Goal: Task Accomplishment & Management: Use online tool/utility

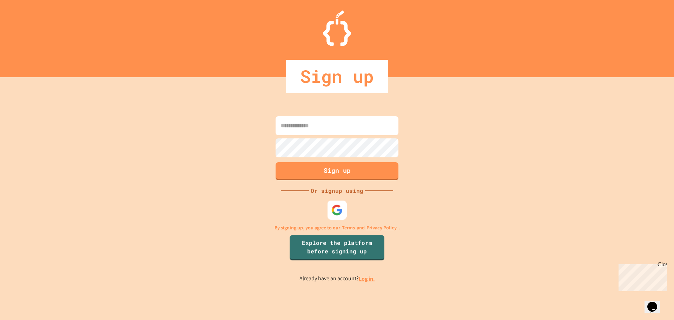
click at [338, 211] on img at bounding box center [337, 210] width 12 height 12
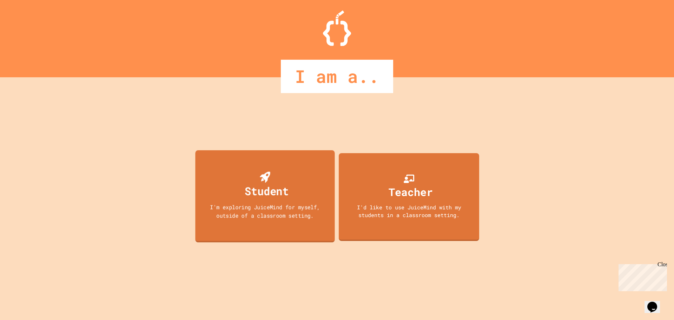
click at [233, 182] on div "Student I'm exploring JuiceMind for myself, outside of a classroom setting." at bounding box center [264, 196] width 139 height 92
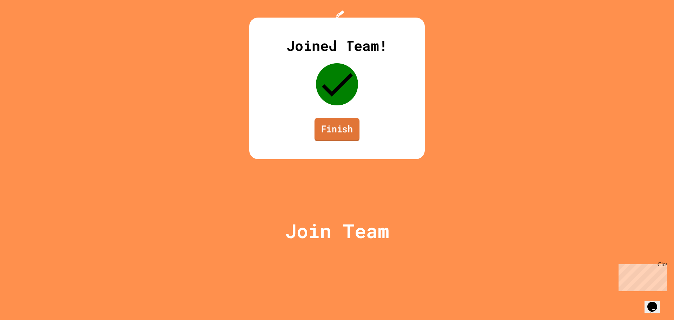
click at [323, 141] on link "Finish" at bounding box center [337, 129] width 45 height 23
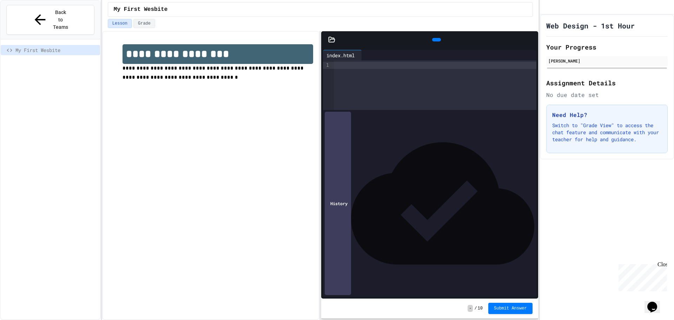
click at [331, 40] on icon at bounding box center [331, 39] width 7 height 7
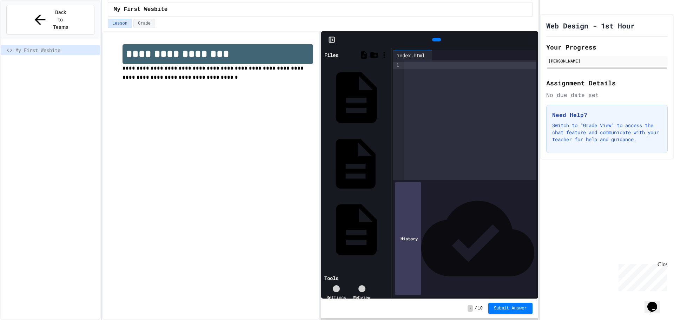
click at [388, 164] on icon at bounding box center [388, 164] width 0 height 0
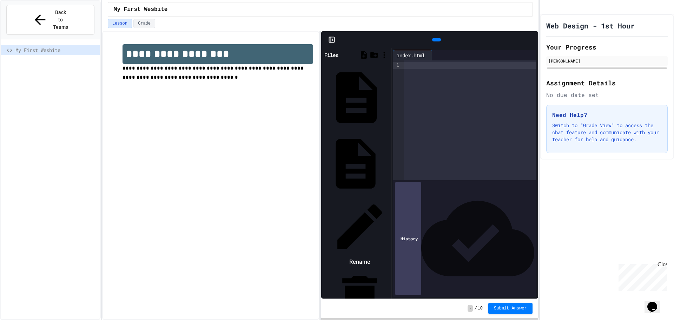
click at [389, 268] on div at bounding box center [359, 297] width 59 height 59
click at [388, 164] on icon at bounding box center [388, 164] width 0 height 0
click at [377, 276] on icon at bounding box center [359, 298] width 35 height 45
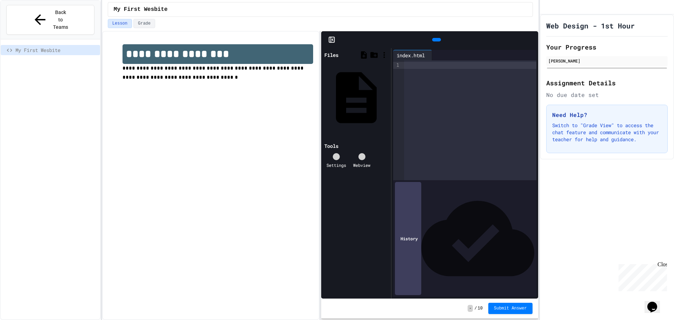
drag, startPoint x: 522, startPoint y: 34, endPoint x: 445, endPoint y: 37, distance: 77.3
click at [445, 37] on div at bounding box center [436, 39] width 189 height 11
click at [391, 144] on div "Files index.html Tools Settings Webview index.html 9 1 › History" at bounding box center [429, 173] width 217 height 250
click at [415, 83] on div at bounding box center [470, 120] width 132 height 120
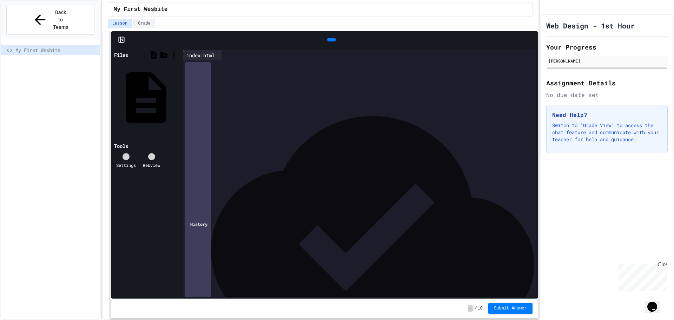
click at [108, 160] on div "**********" at bounding box center [320, 175] width 436 height 289
click at [334, 41] on icon at bounding box center [336, 43] width 4 height 5
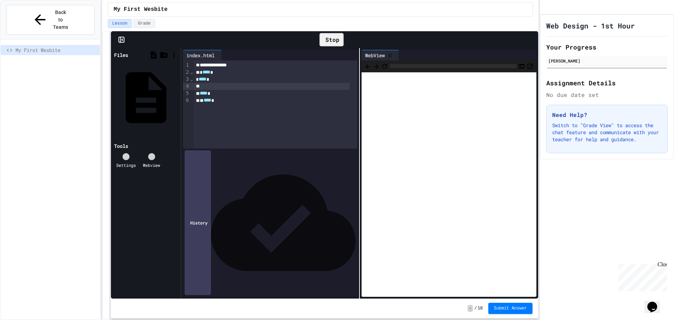
drag, startPoint x: 293, startPoint y: 35, endPoint x: 301, endPoint y: 37, distance: 8.3
click at [301, 37] on div "Stop" at bounding box center [331, 39] width 399 height 20
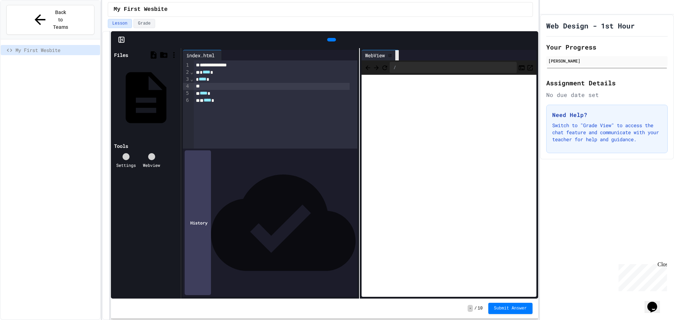
click at [397, 55] on icon at bounding box center [397, 55] width 0 height 0
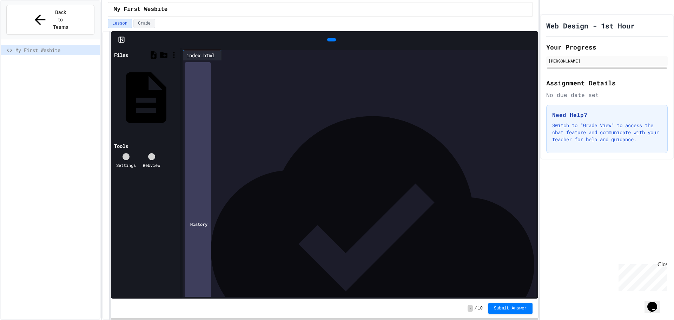
click at [251, 86] on div at bounding box center [360, 86] width 333 height 7
click at [327, 38] on div at bounding box center [331, 40] width 9 height 4
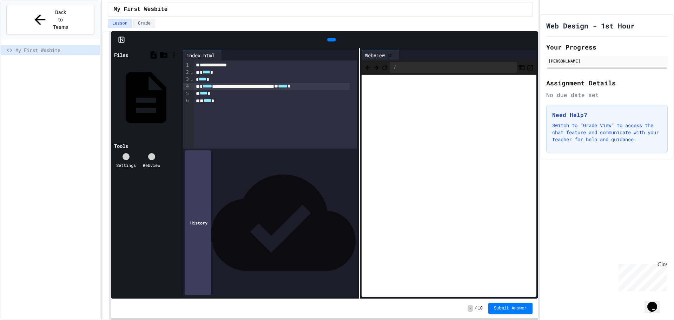
click at [379, 52] on div "WebView" at bounding box center [375, 55] width 27 height 7
click at [391, 54] on icon at bounding box center [390, 55] width 3 height 3
click at [397, 55] on icon at bounding box center [397, 55] width 0 height 0
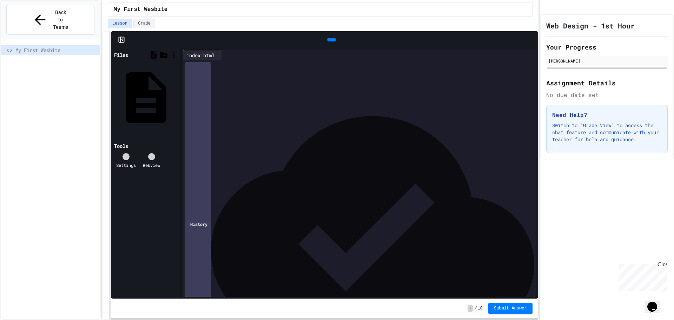
click at [365, 89] on div "**********" at bounding box center [360, 86] width 333 height 7
click at [223, 100] on div "** **** *" at bounding box center [360, 100] width 333 height 7
click at [262, 93] on div "* **** ******* * *******" at bounding box center [360, 93] width 333 height 7
click at [207, 108] on div at bounding box center [360, 107] width 333 height 7
click at [324, 34] on div at bounding box center [332, 39] width 16 height 11
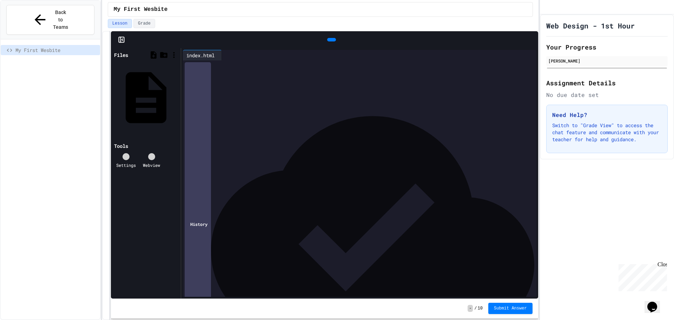
click at [331, 40] on icon at bounding box center [331, 40] width 0 height 0
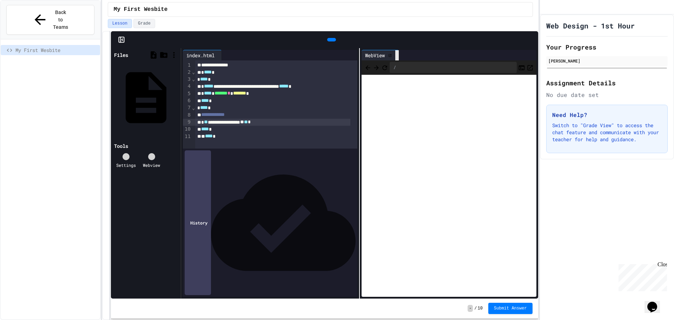
click at [397, 55] on icon at bounding box center [397, 55] width 0 height 0
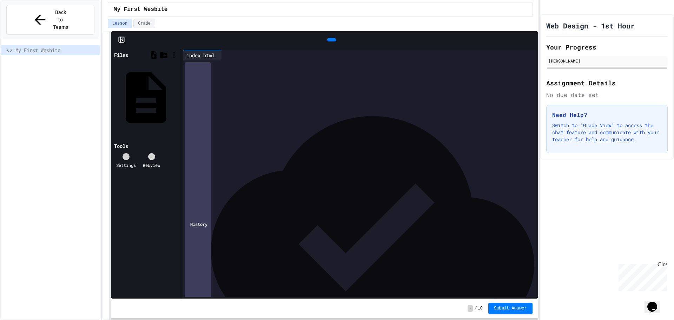
click at [256, 121] on div "**********" at bounding box center [360, 122] width 331 height 7
click at [236, 121] on div "**********" at bounding box center [360, 122] width 331 height 7
click at [214, 122] on div "**********" at bounding box center [360, 122] width 331 height 7
click at [331, 40] on icon at bounding box center [331, 40] width 0 height 0
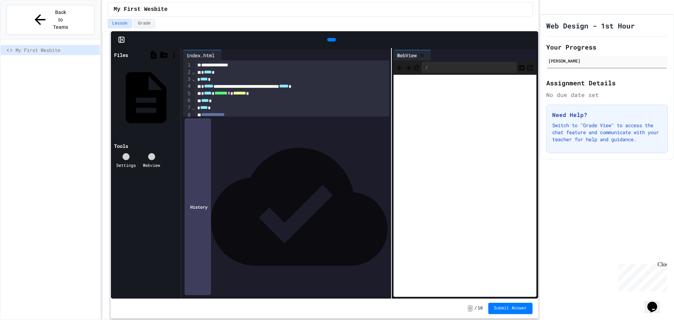
click at [389, 140] on div "**********" at bounding box center [359, 173] width 357 height 250
click at [429, 54] on div at bounding box center [429, 55] width 4 height 10
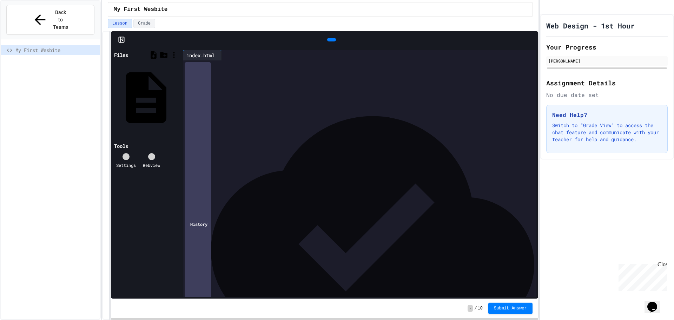
drag, startPoint x: 522, startPoint y: 307, endPoint x: 375, endPoint y: 303, distance: 146.8
click at [375, 303] on div "- / 10 Submit Answer" at bounding box center [324, 308] width 427 height 20
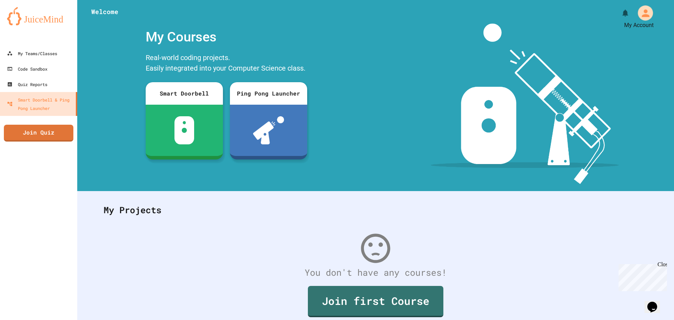
click at [642, 16] on icon "My Account" at bounding box center [646, 13] width 8 height 8
click at [499, 320] on div at bounding box center [337, 320] width 674 height 0
click at [29, 48] on link "My Teams/Classes" at bounding box center [39, 53] width 80 height 16
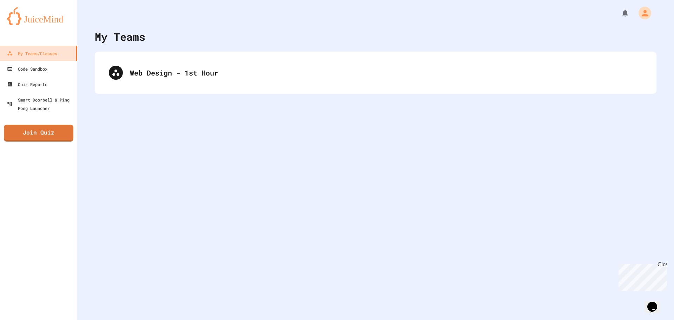
drag, startPoint x: 663, startPoint y: 0, endPoint x: 316, endPoint y: 155, distance: 379.6
drag, startPoint x: 316, startPoint y: 155, endPoint x: 502, endPoint y: 19, distance: 230.4
click at [495, 22] on div "My Teams Web Design - 1st Hour" at bounding box center [375, 160] width 597 height 320
